Goal: Information Seeking & Learning: Learn about a topic

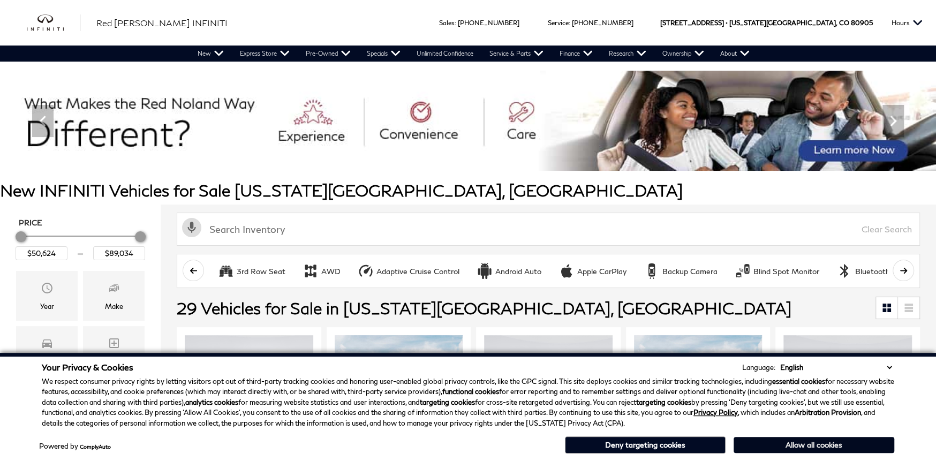
click at [802, 445] on button "Allow all cookies" at bounding box center [814, 445] width 161 height 16
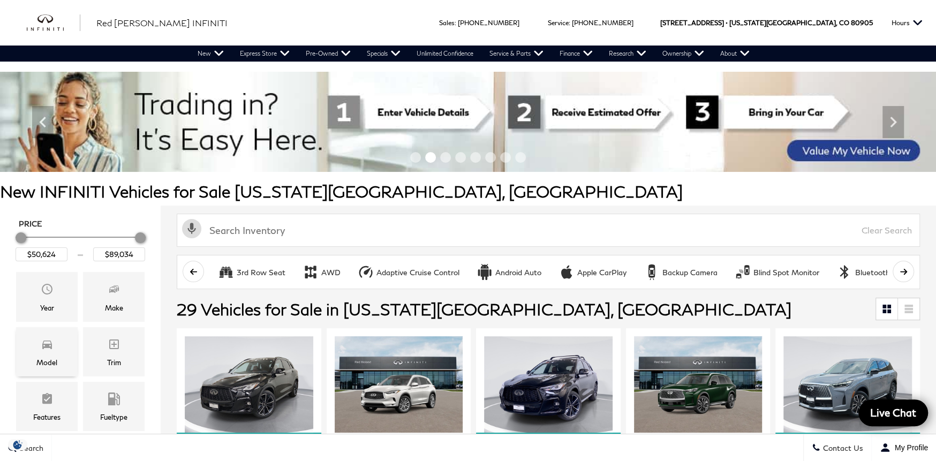
click at [49, 346] on icon "Model" at bounding box center [47, 345] width 10 height 9
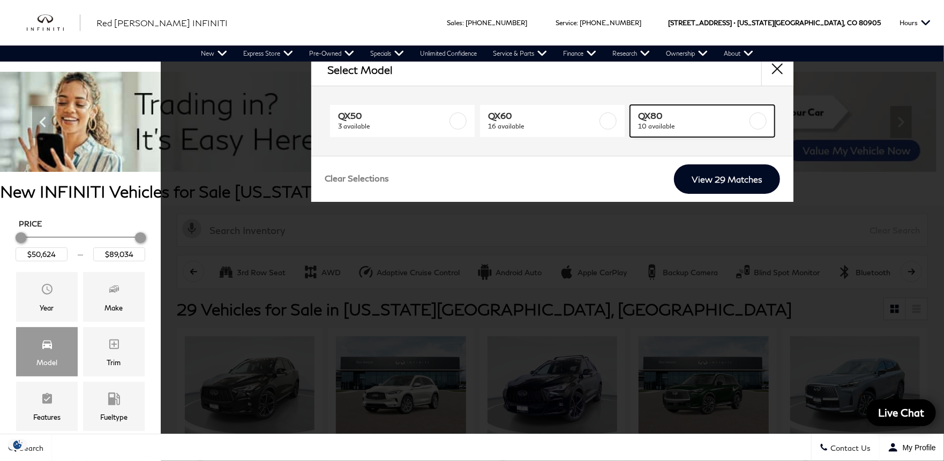
click at [757, 123] on label at bounding box center [757, 120] width 17 height 17
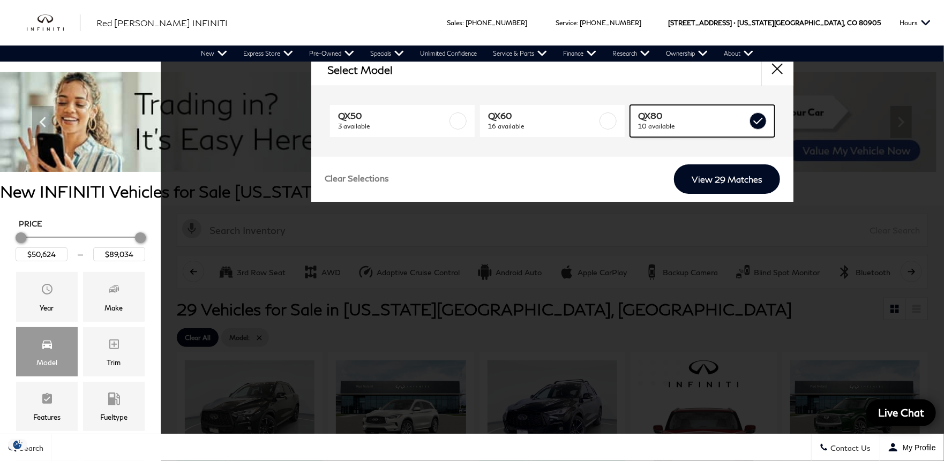
type input "$81,389"
checkbox input "true"
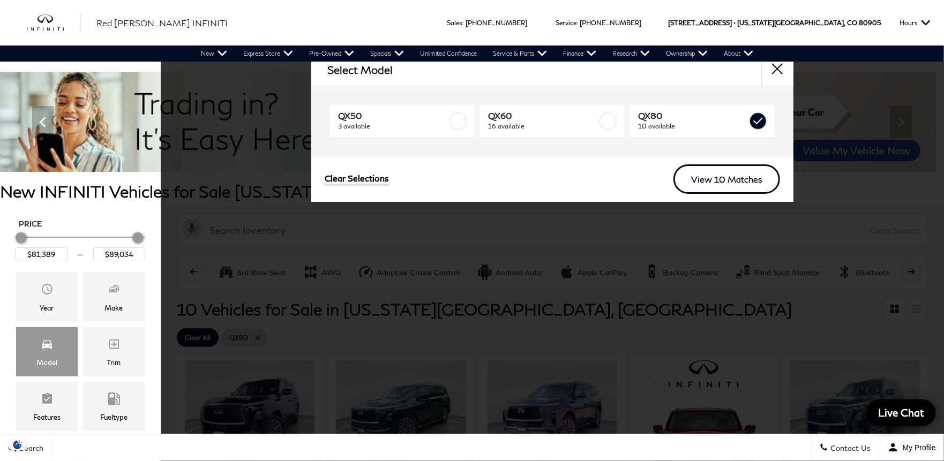
click at [708, 176] on link "View 10 Matches" at bounding box center [726, 178] width 107 height 29
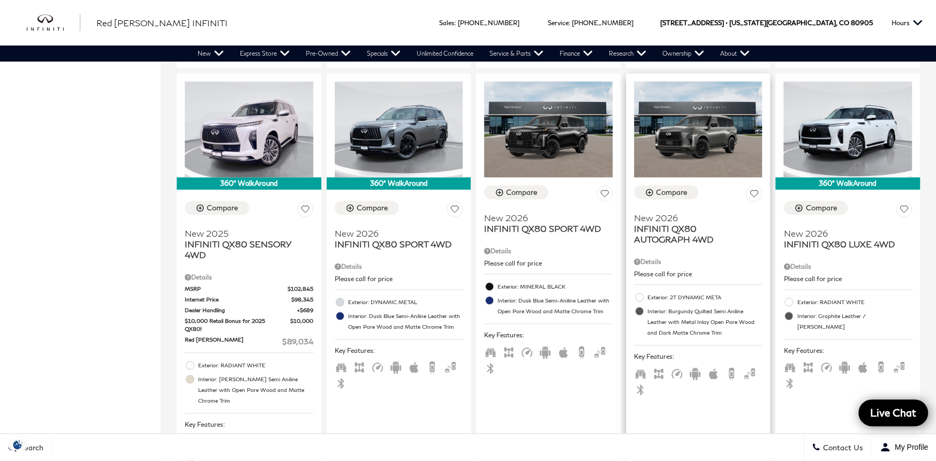
scroll to position [643, 0]
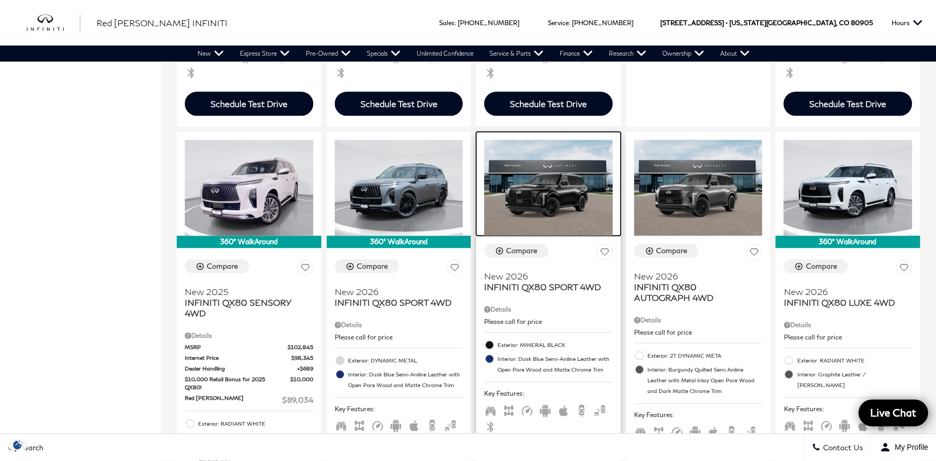
click at [557, 205] on img at bounding box center [548, 188] width 129 height 96
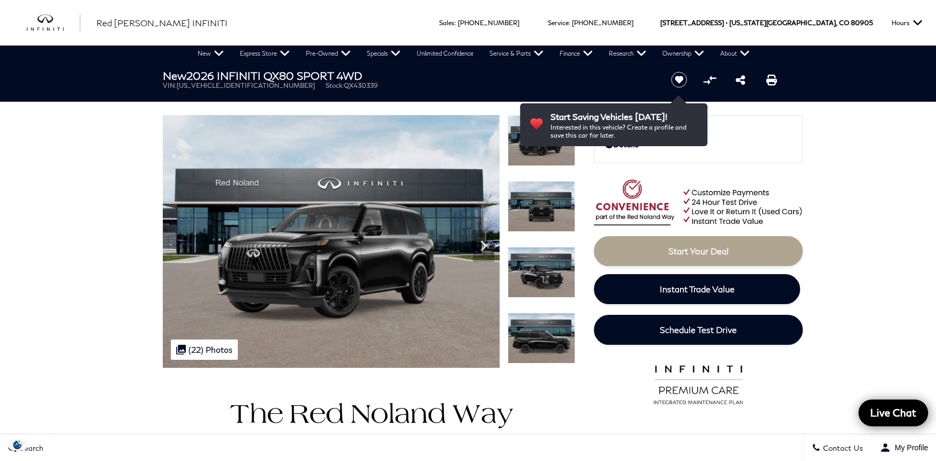
click at [548, 155] on img at bounding box center [541, 140] width 67 height 51
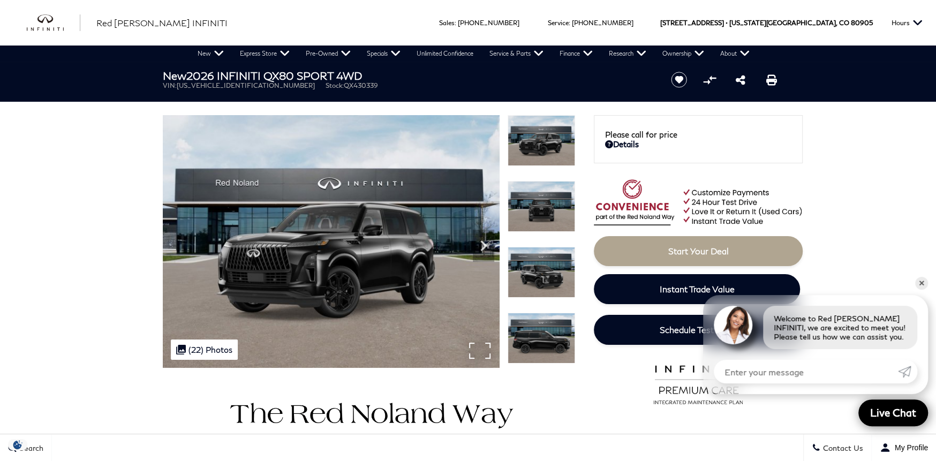
click at [199, 349] on div ".cls-1, .cls-3 { fill: #c50033; } .cls-1 { clip-rule: evenodd; } .cls-2 { clip-…" at bounding box center [204, 350] width 67 height 20
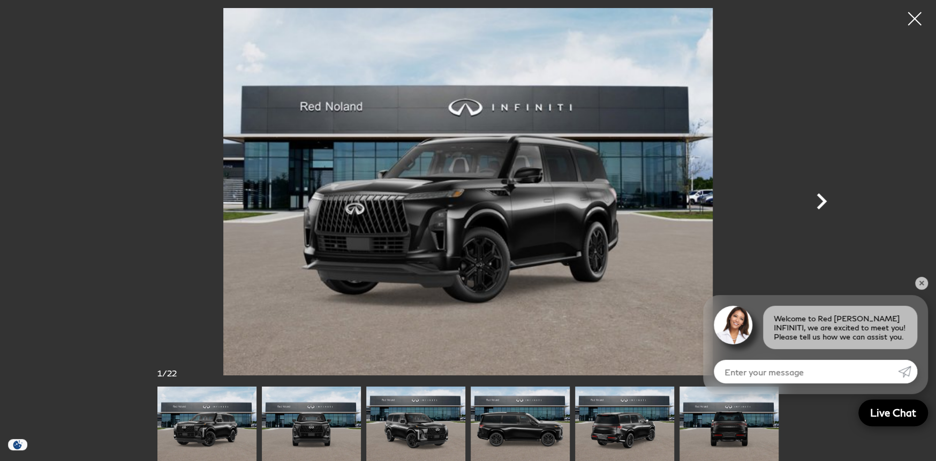
click at [818, 197] on icon "Next" at bounding box center [822, 201] width 32 height 32
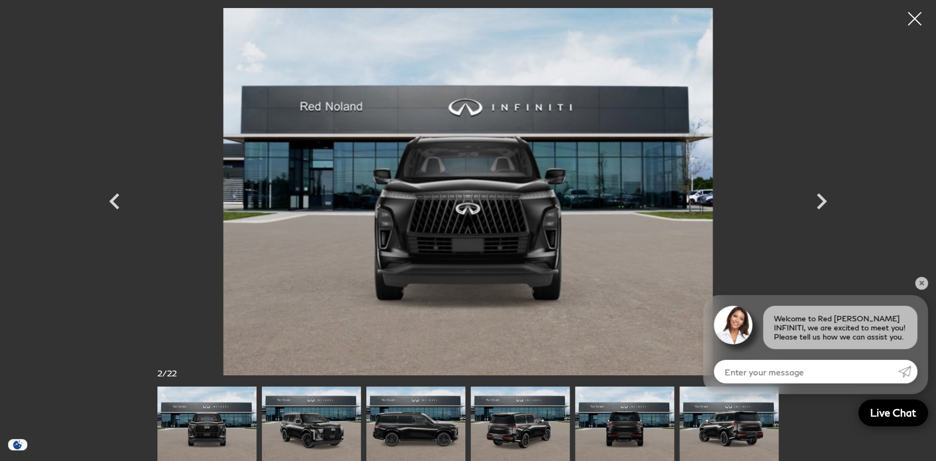
click at [405, 433] on img at bounding box center [415, 424] width 99 height 74
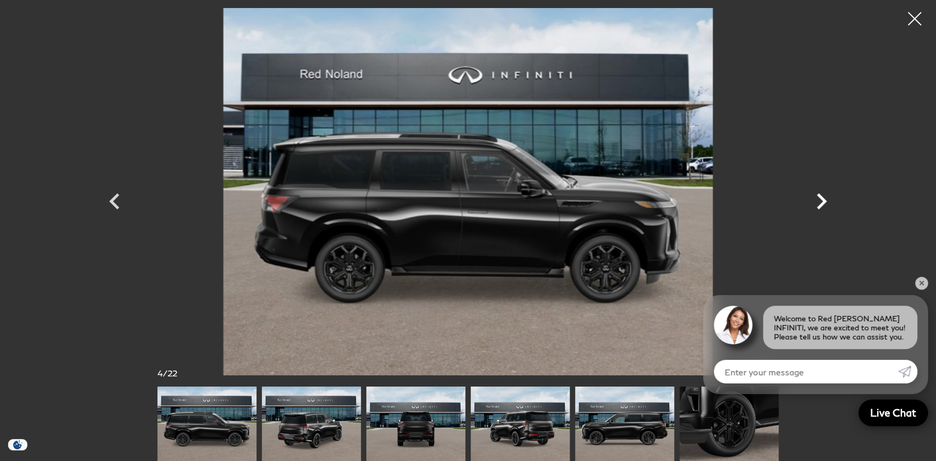
click at [820, 195] on icon "Next" at bounding box center [822, 201] width 10 height 16
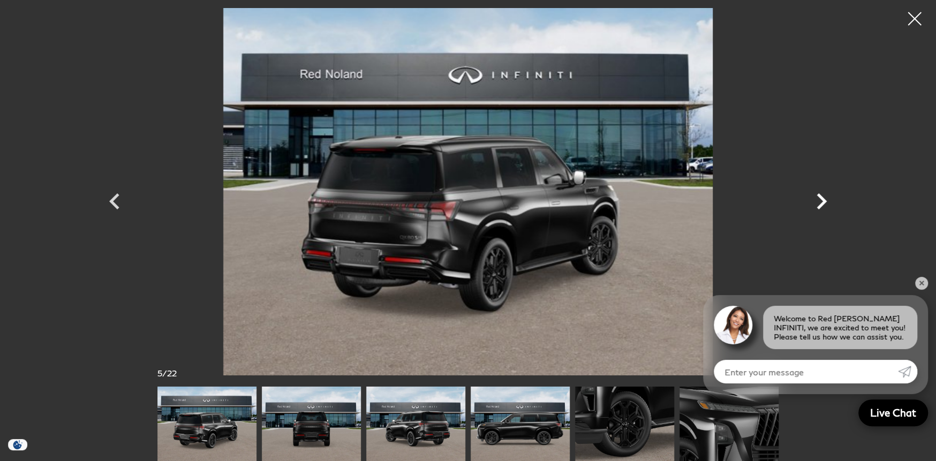
click at [820, 195] on icon "Next" at bounding box center [822, 201] width 10 height 16
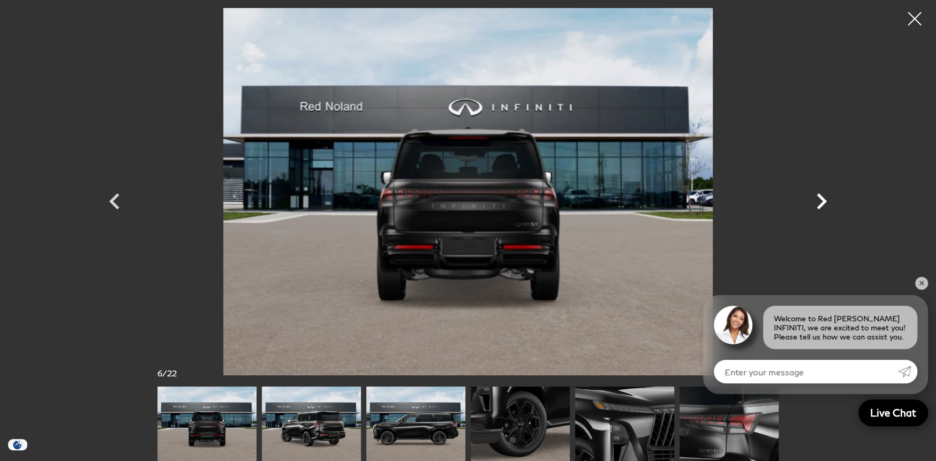
click at [819, 202] on icon "Next" at bounding box center [822, 201] width 32 height 32
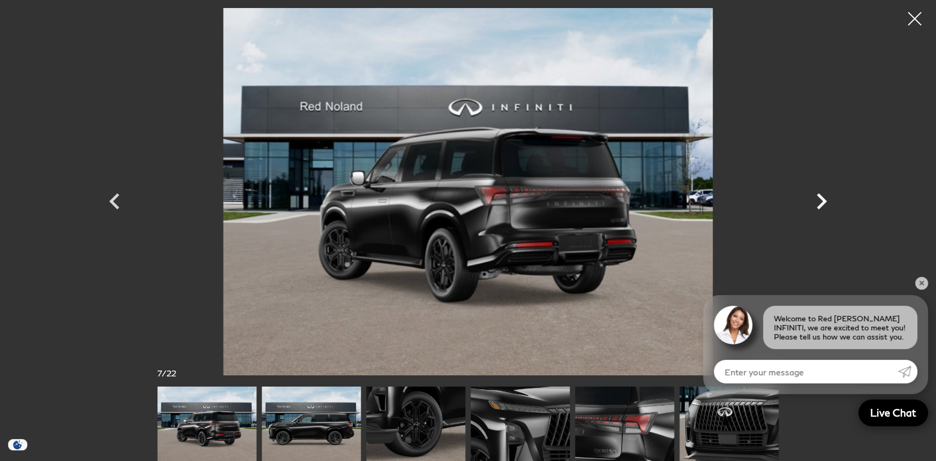
click at [819, 202] on icon "Next" at bounding box center [822, 201] width 32 height 32
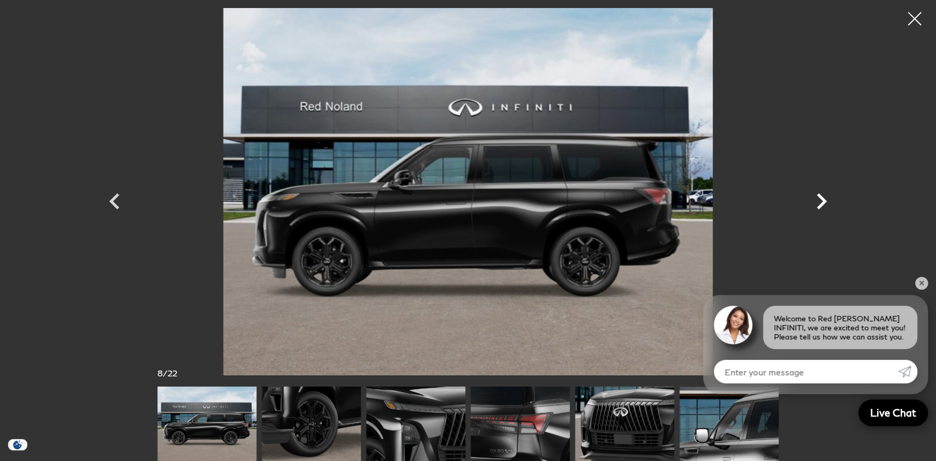
click at [819, 202] on icon "Next" at bounding box center [822, 201] width 32 height 32
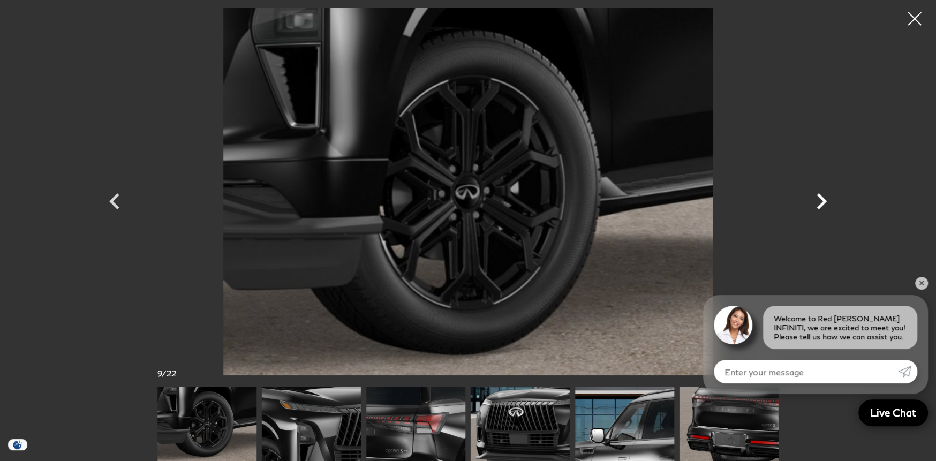
click at [821, 199] on icon "Next" at bounding box center [822, 201] width 10 height 16
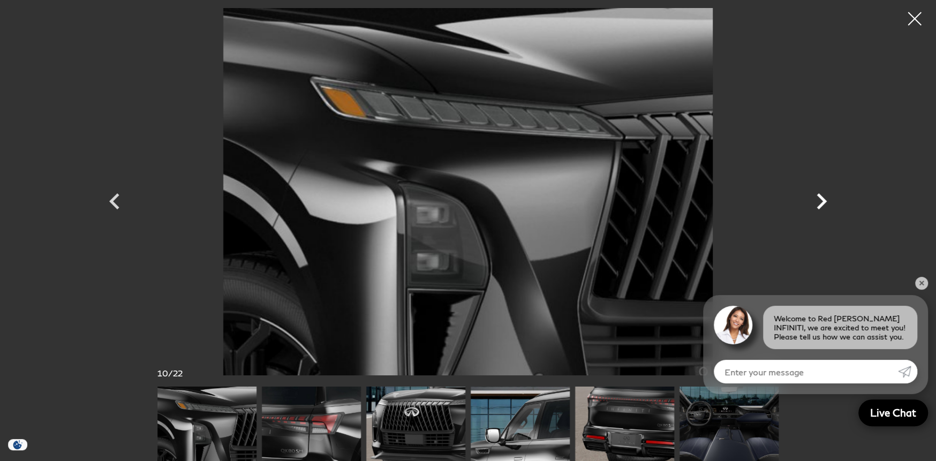
click at [822, 199] on icon "Next" at bounding box center [822, 201] width 10 height 16
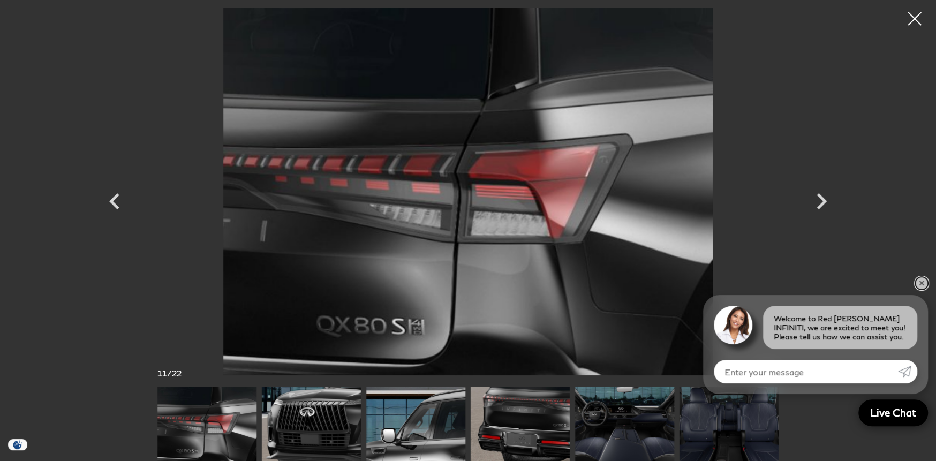
click at [922, 285] on link "✕" at bounding box center [921, 283] width 13 height 13
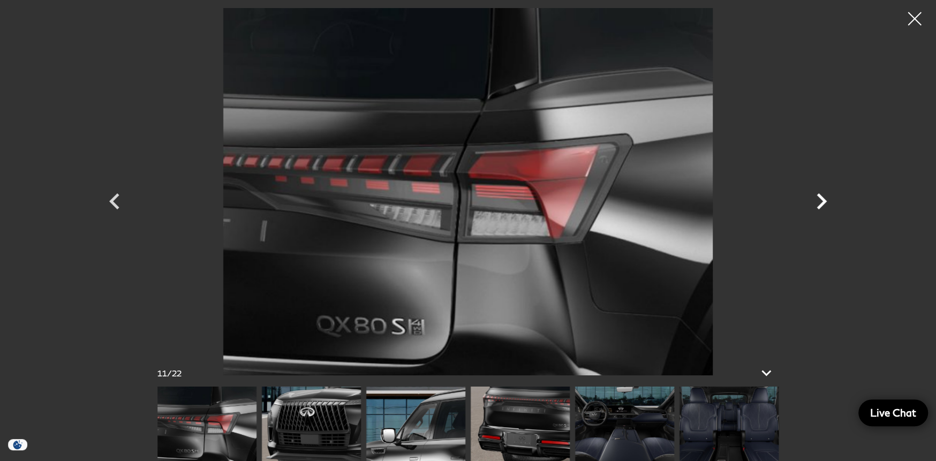
click at [815, 201] on icon "Next" at bounding box center [822, 201] width 32 height 32
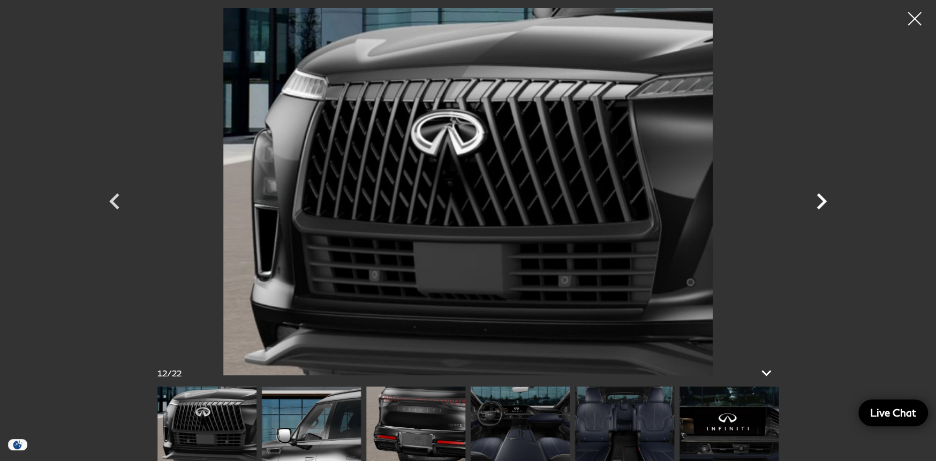
click at [827, 198] on icon "Next" at bounding box center [822, 201] width 32 height 32
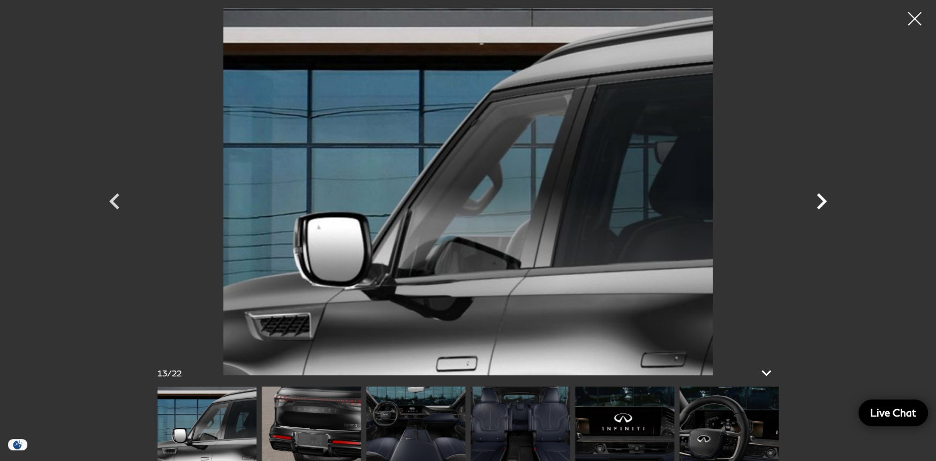
click at [826, 198] on icon "Next" at bounding box center [822, 201] width 32 height 32
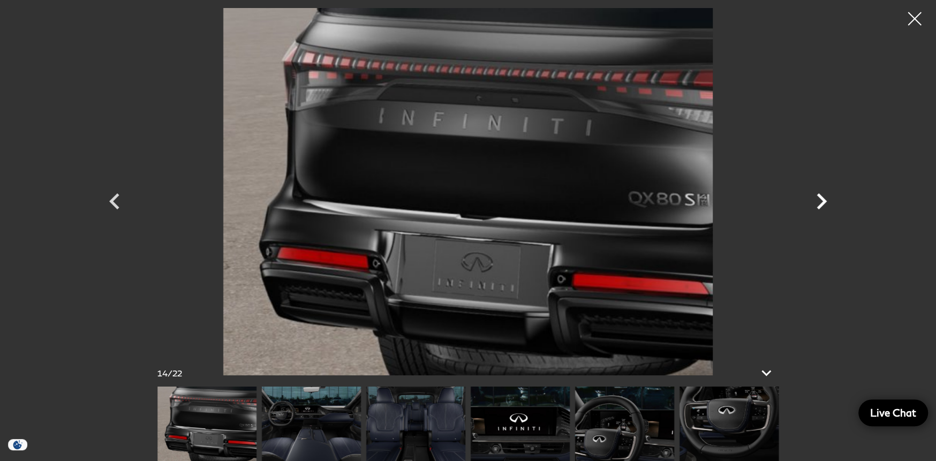
click at [819, 200] on icon "Next" at bounding box center [822, 201] width 32 height 32
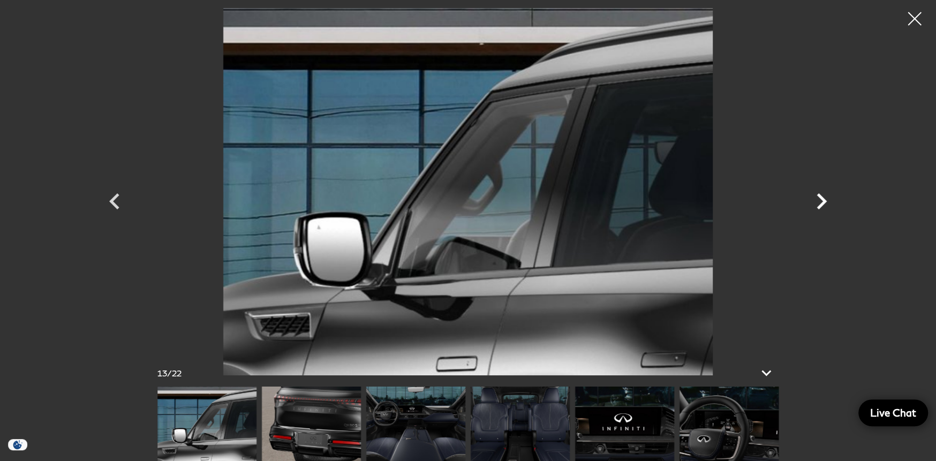
click at [819, 200] on icon "Next" at bounding box center [822, 201] width 32 height 32
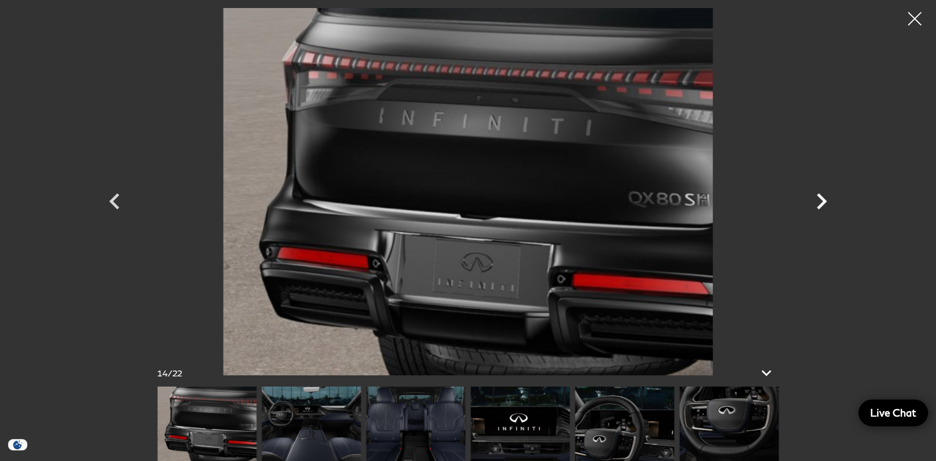
click at [819, 200] on icon "Next" at bounding box center [822, 201] width 32 height 32
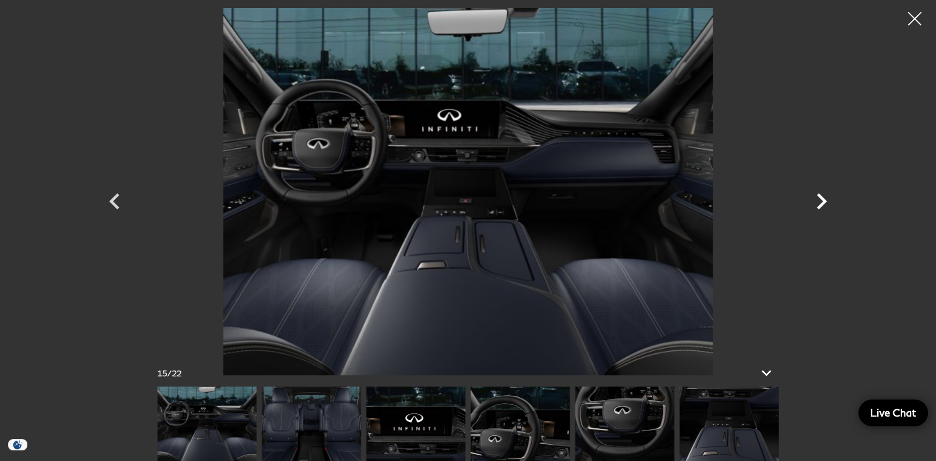
click at [818, 198] on icon "Next" at bounding box center [822, 201] width 32 height 32
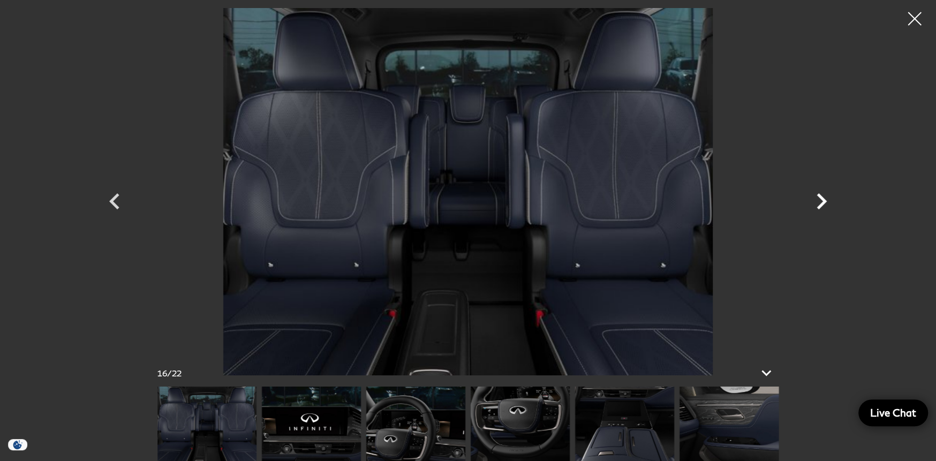
click at [815, 203] on icon "Next" at bounding box center [822, 201] width 32 height 32
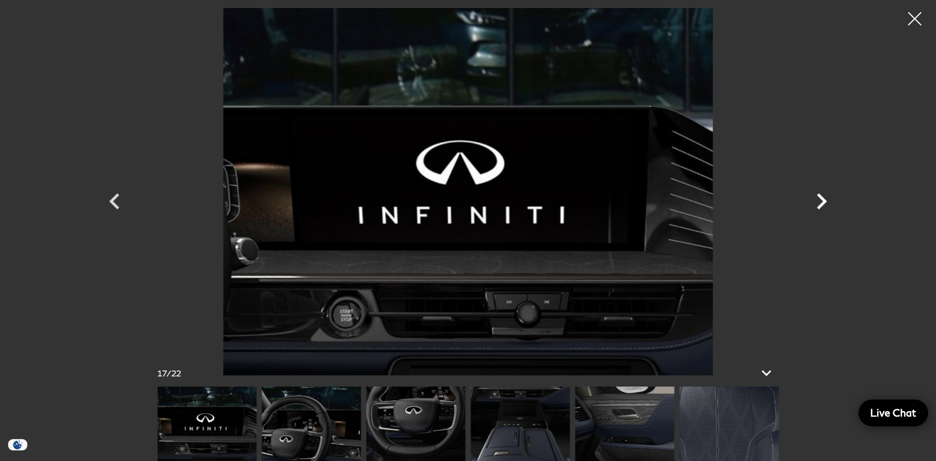
click at [815, 203] on icon "Next" at bounding box center [822, 201] width 32 height 32
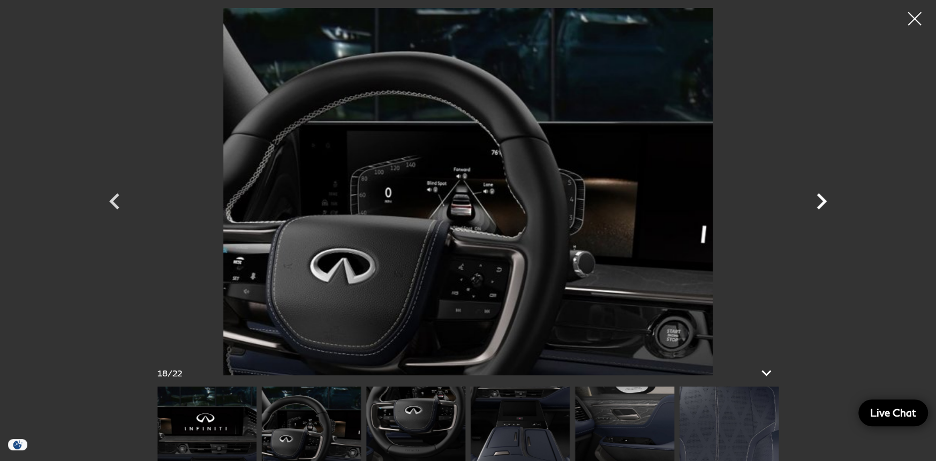
click at [815, 203] on icon "Next" at bounding box center [822, 201] width 32 height 32
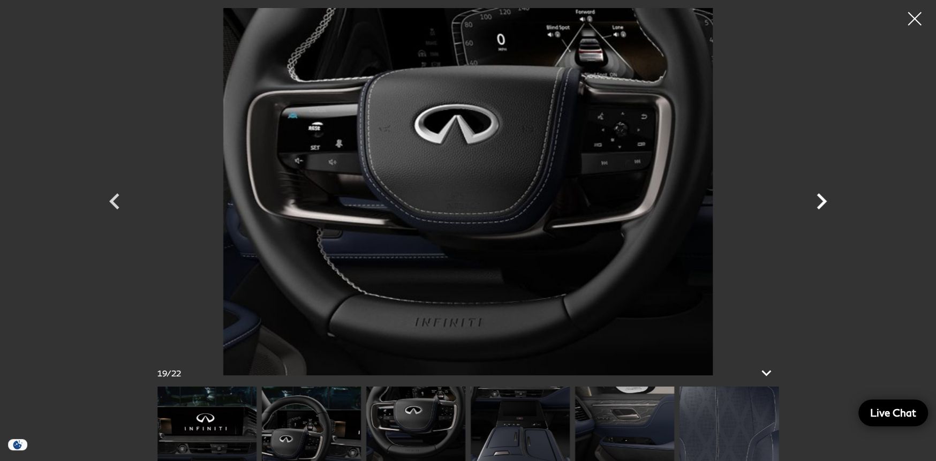
click at [815, 203] on icon "Next" at bounding box center [822, 201] width 32 height 32
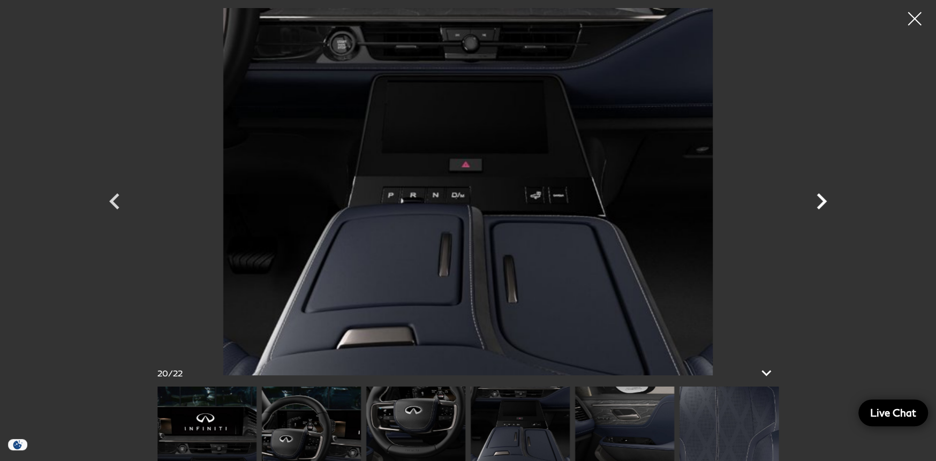
click at [815, 203] on icon "Next" at bounding box center [822, 201] width 32 height 32
